Goal: Find specific page/section: Find specific page/section

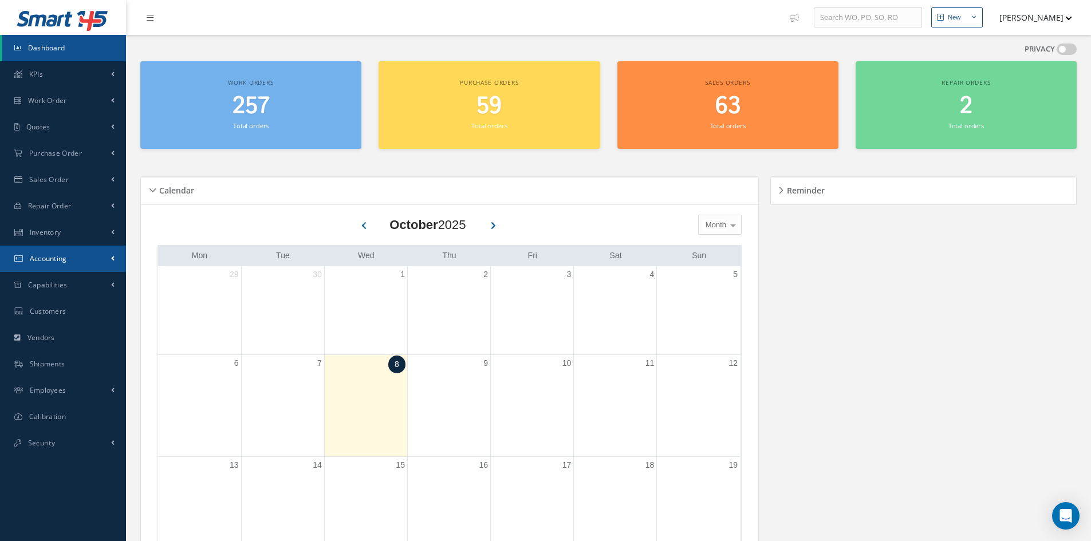
click at [70, 265] on link "Accounting" at bounding box center [63, 259] width 126 height 26
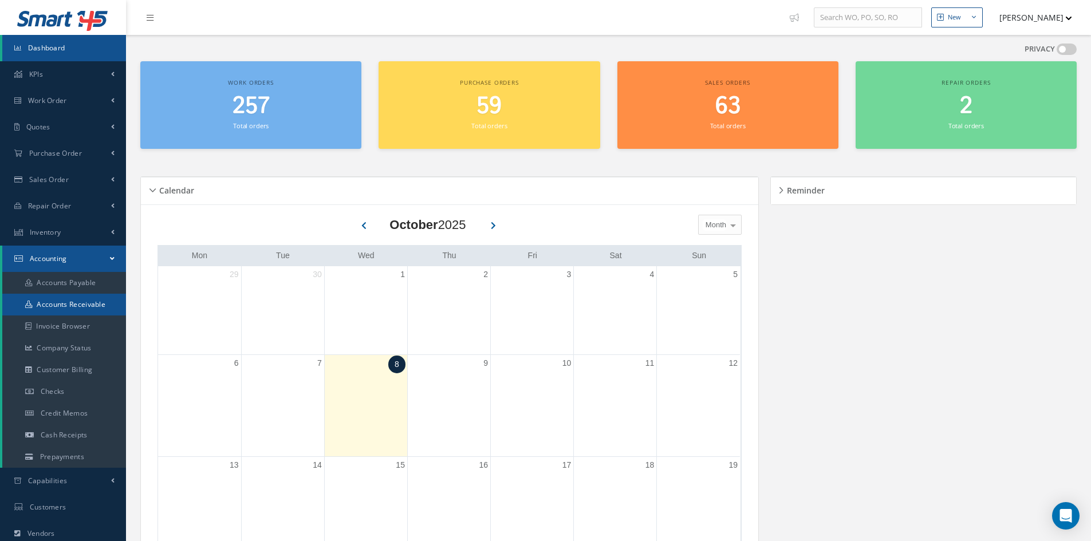
click at [66, 302] on link "Accounts Receivable" at bounding box center [64, 305] width 124 height 22
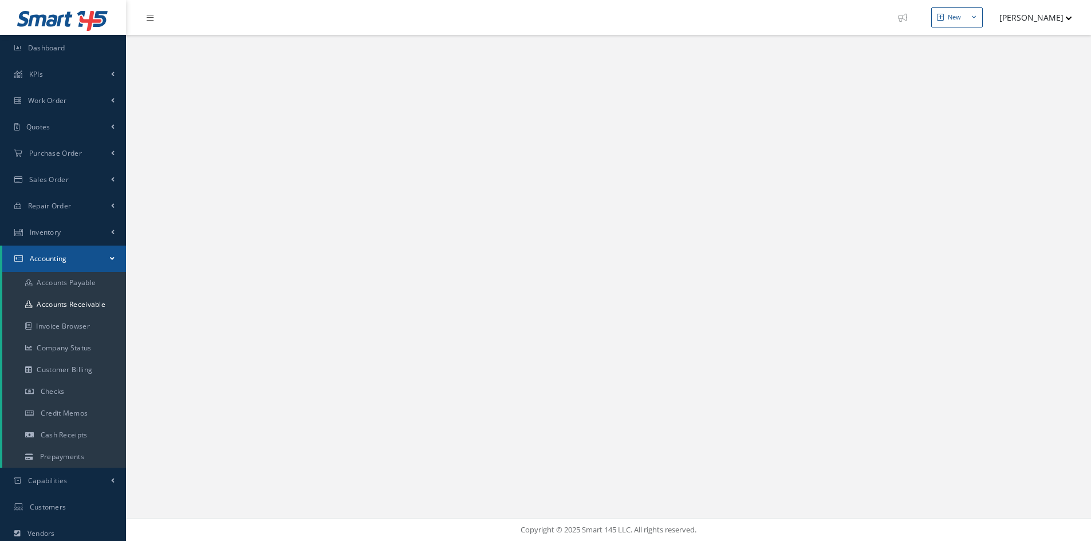
select select "25"
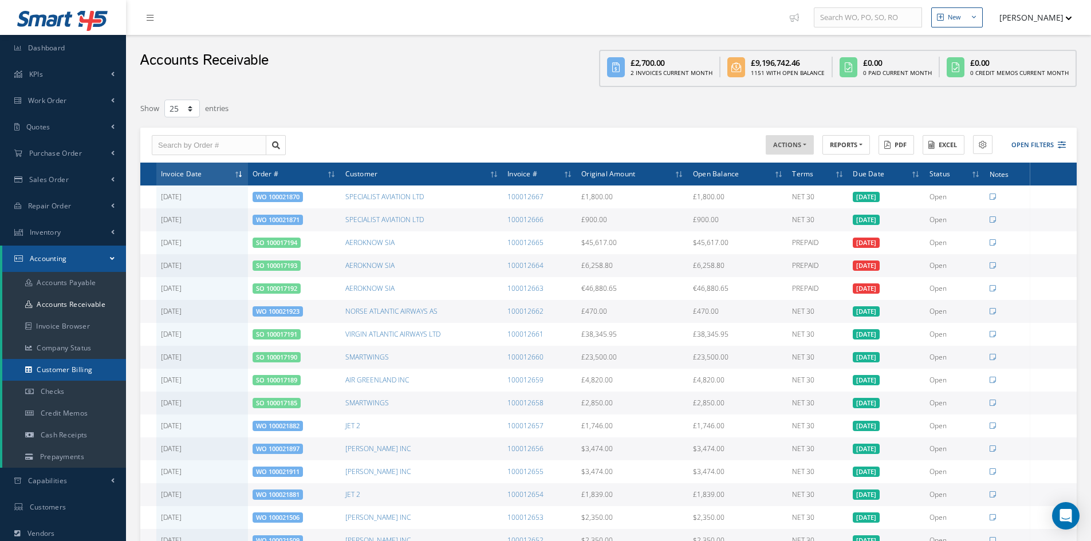
click at [72, 369] on link "Customer Billing" at bounding box center [64, 370] width 124 height 22
